Goal: Information Seeking & Learning: Understand process/instructions

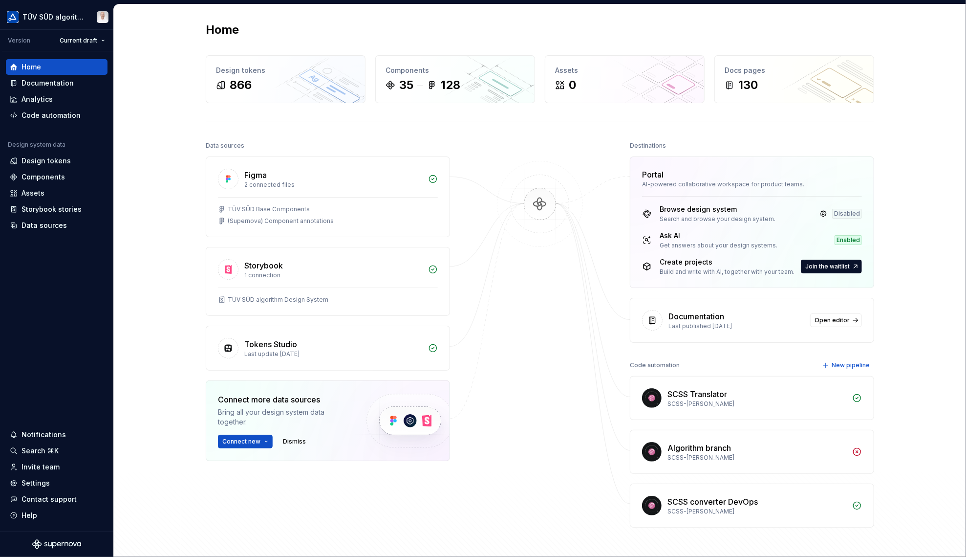
click at [35, 482] on div "Settings" at bounding box center [36, 483] width 28 height 10
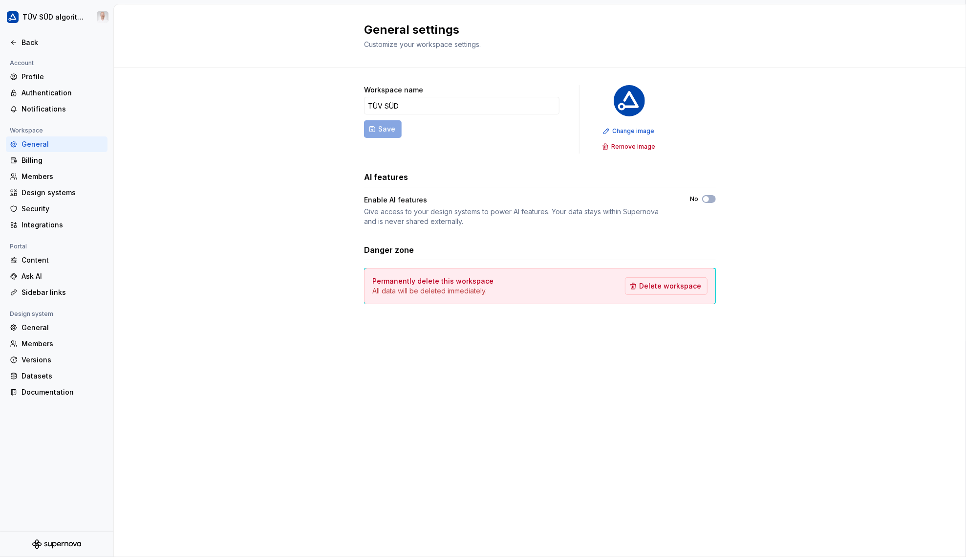
click at [51, 392] on div "Documentation" at bounding box center [63, 392] width 82 height 10
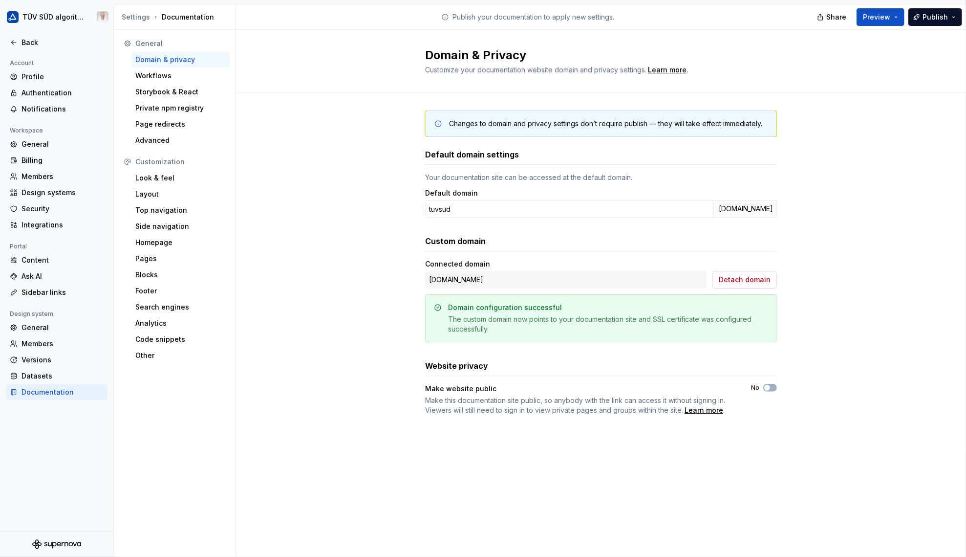
click at [161, 180] on div "Look & feel" at bounding box center [180, 178] width 90 height 10
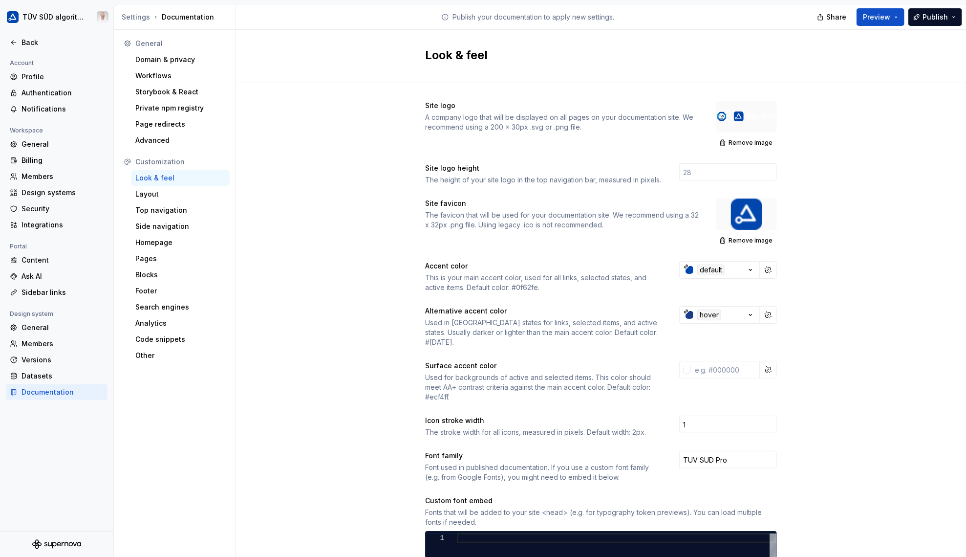
scroll to position [244, 0]
